Goal: Task Accomplishment & Management: Use online tool/utility

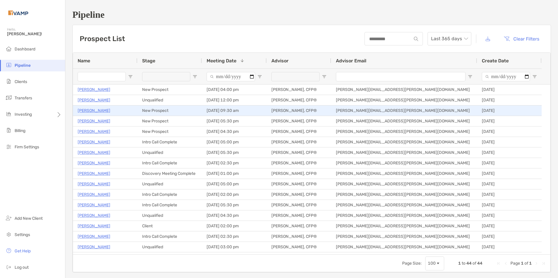
click at [93, 109] on p "Kathy Myers" at bounding box center [94, 110] width 33 height 7
click at [97, 109] on p "Kathy Myers" at bounding box center [94, 110] width 33 height 7
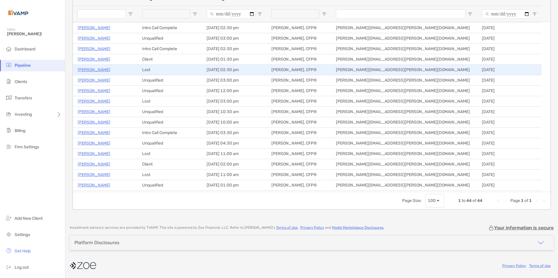
scroll to position [117, 0]
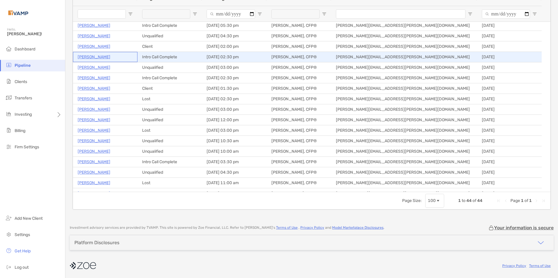
click at [94, 57] on p "[PERSON_NAME]" at bounding box center [94, 56] width 33 height 7
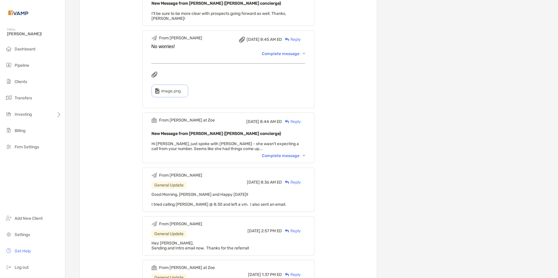
scroll to position [1021, 0]
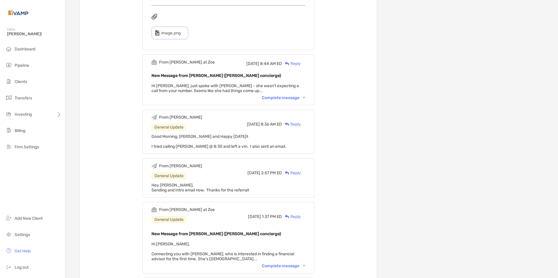
click at [305, 264] on div "Complete message" at bounding box center [283, 266] width 43 height 5
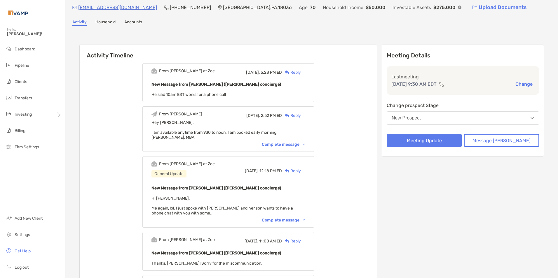
scroll to position [0, 0]
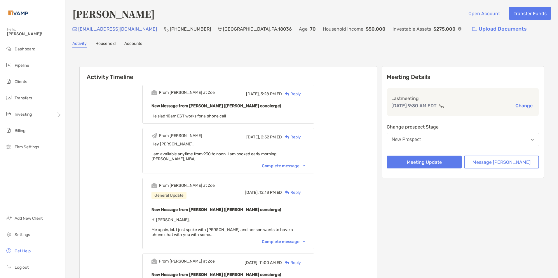
click at [417, 110] on div "Last meeting [DATE] 9:30 AM EDT Change" at bounding box center [463, 102] width 152 height 29
click at [22, 49] on span "Dashboard" at bounding box center [25, 49] width 21 height 5
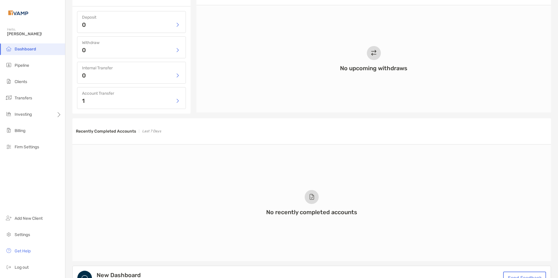
scroll to position [372, 0]
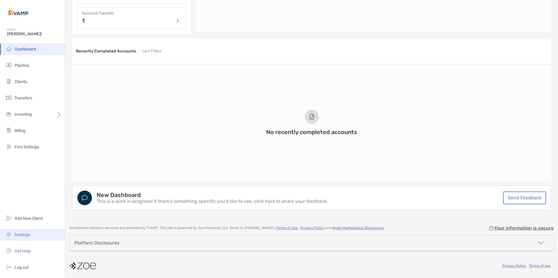
click at [27, 233] on span "Settings" at bounding box center [22, 235] width 15 height 5
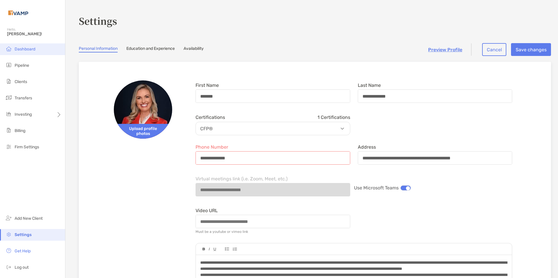
click at [29, 46] on li "Dashboard" at bounding box center [32, 49] width 65 height 12
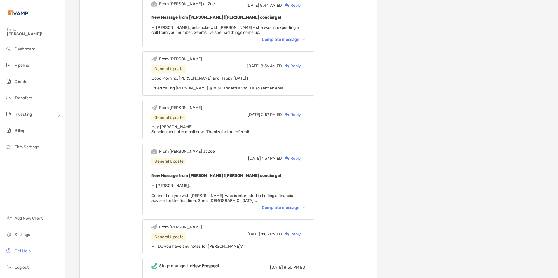
scroll to position [1210, 0]
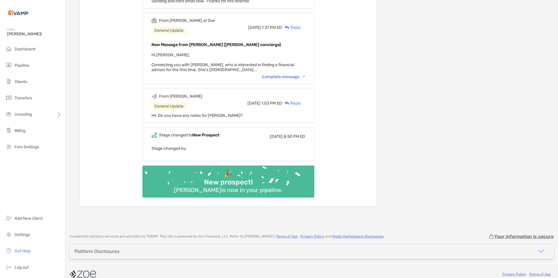
click at [88, 268] on img at bounding box center [83, 274] width 26 height 13
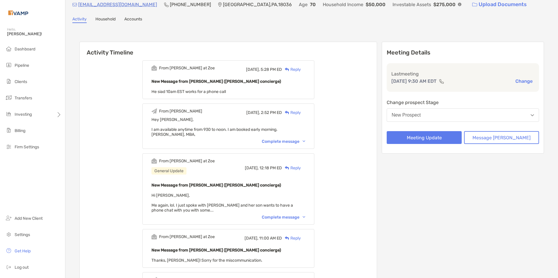
scroll to position [0, 0]
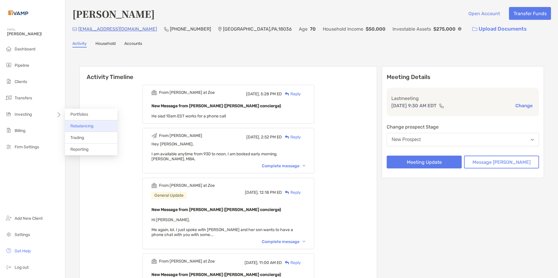
click at [82, 124] on span "Rebalancing" at bounding box center [81, 126] width 23 height 5
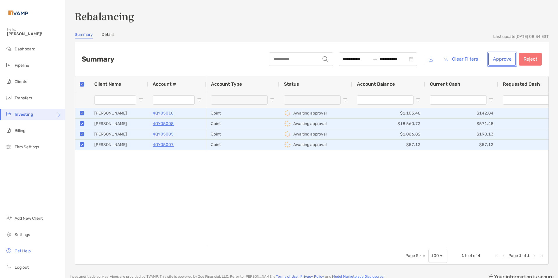
click at [503, 57] on button "Approve" at bounding box center [502, 59] width 28 height 13
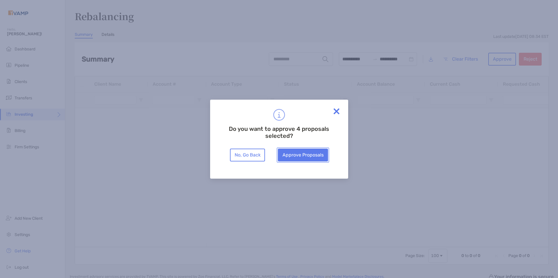
click at [294, 153] on button "Approve Proposals" at bounding box center [303, 155] width 50 height 13
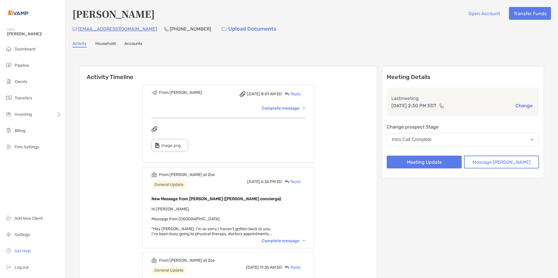
click at [305, 240] on div "Complete message" at bounding box center [283, 241] width 43 height 5
